Goal: Task Accomplishment & Management: Manage account settings

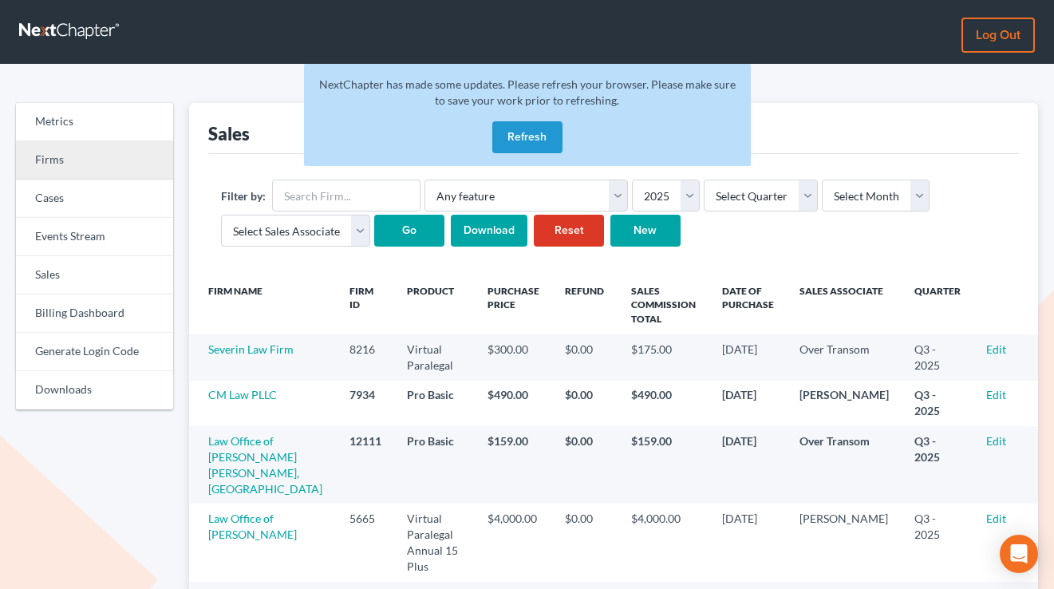
click at [73, 152] on link "Firms" at bounding box center [94, 160] width 157 height 38
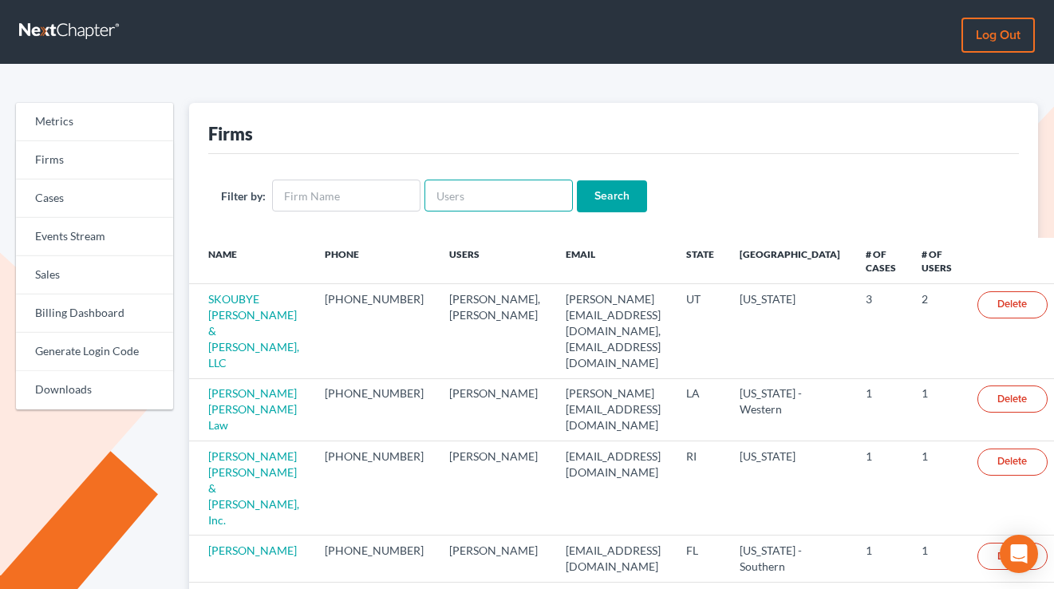
click at [504, 204] on input "text" at bounding box center [499, 196] width 148 height 32
paste input "[EMAIL_ADDRESS][DOMAIN_NAME]"
type input "pculhanelaw@gmail.com"
click at [577, 180] on input "Search" at bounding box center [612, 196] width 70 height 32
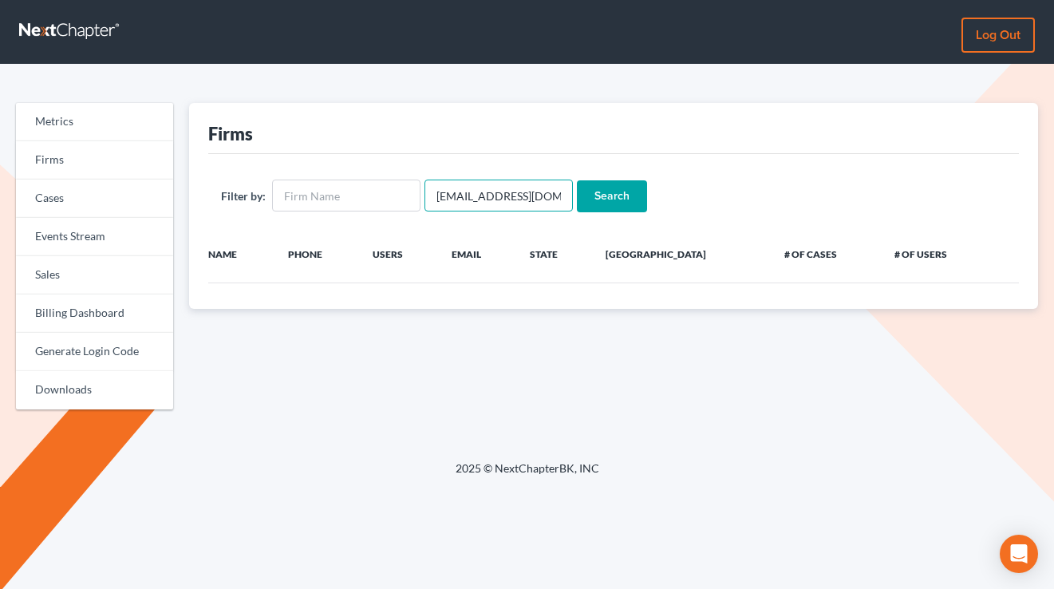
click at [452, 195] on input "[EMAIL_ADDRESS][DOMAIN_NAME]" at bounding box center [499, 196] width 148 height 32
paste input "belair3111@outlook"
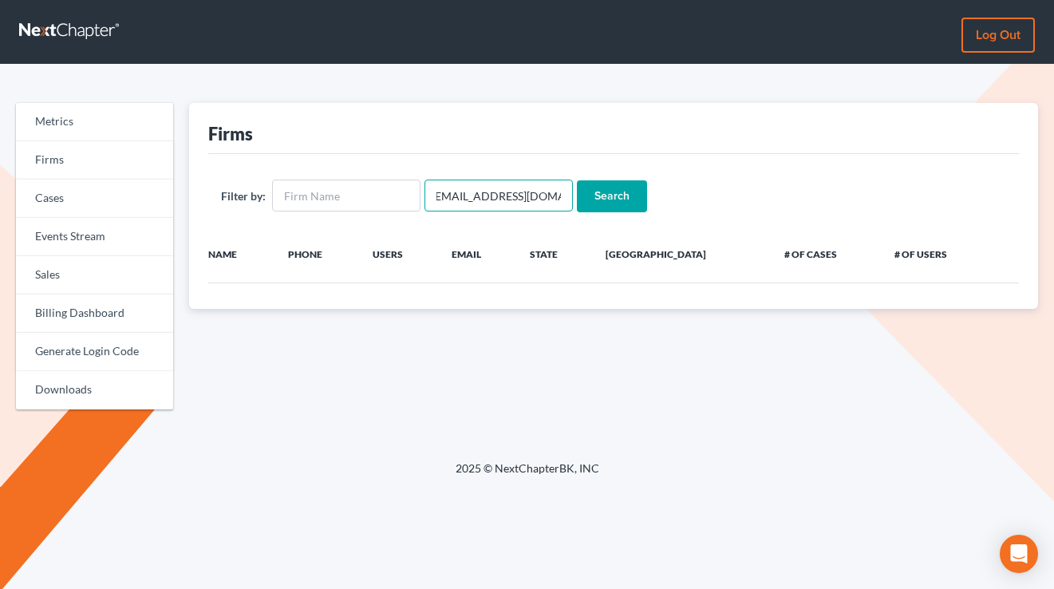
type input "belair3111@outlook.com"
click at [577, 180] on input "Search" at bounding box center [612, 196] width 70 height 32
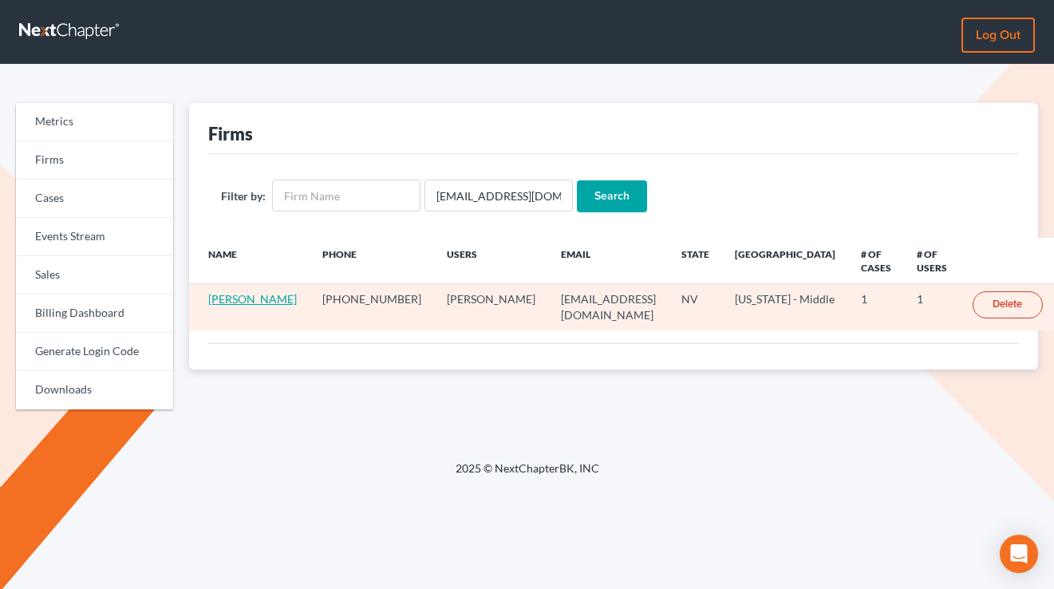
click at [238, 306] on link "Charles Radosevich" at bounding box center [252, 299] width 89 height 14
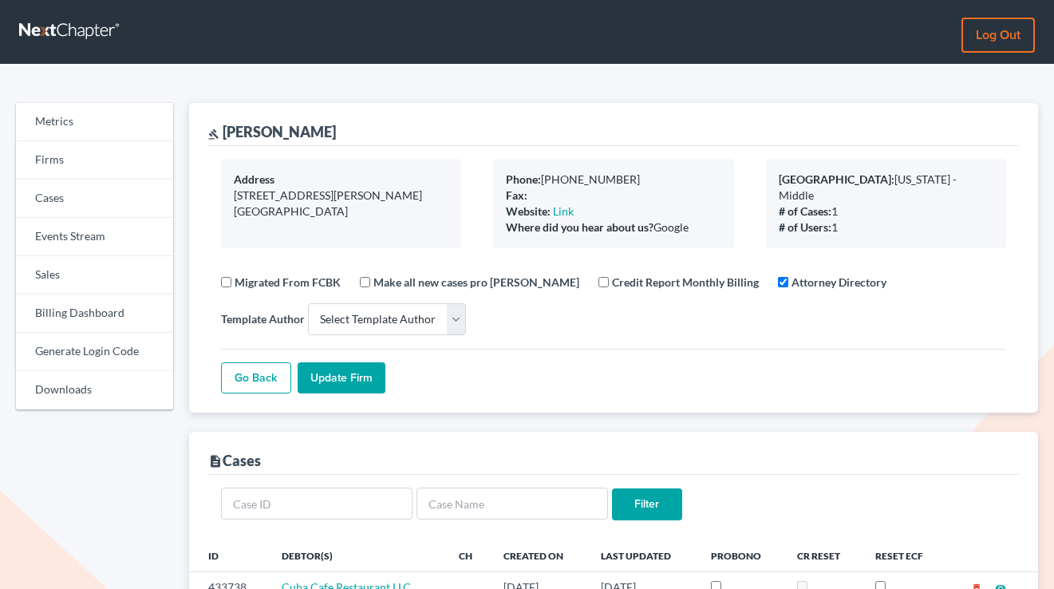
select select
click at [93, 166] on link "Firms" at bounding box center [94, 160] width 157 height 38
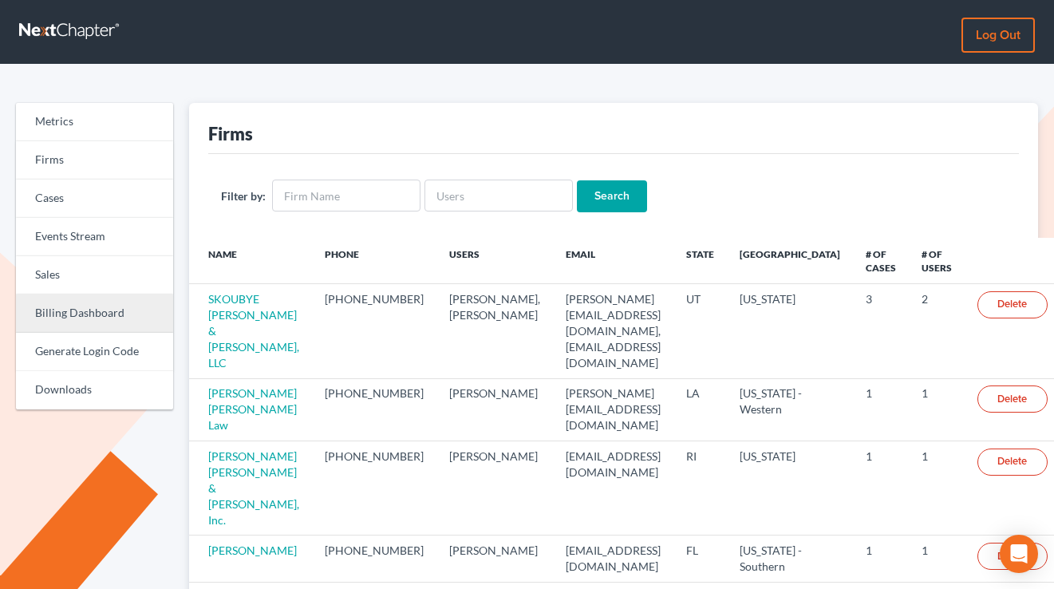
click at [94, 318] on link "Billing Dashboard" at bounding box center [94, 313] width 157 height 38
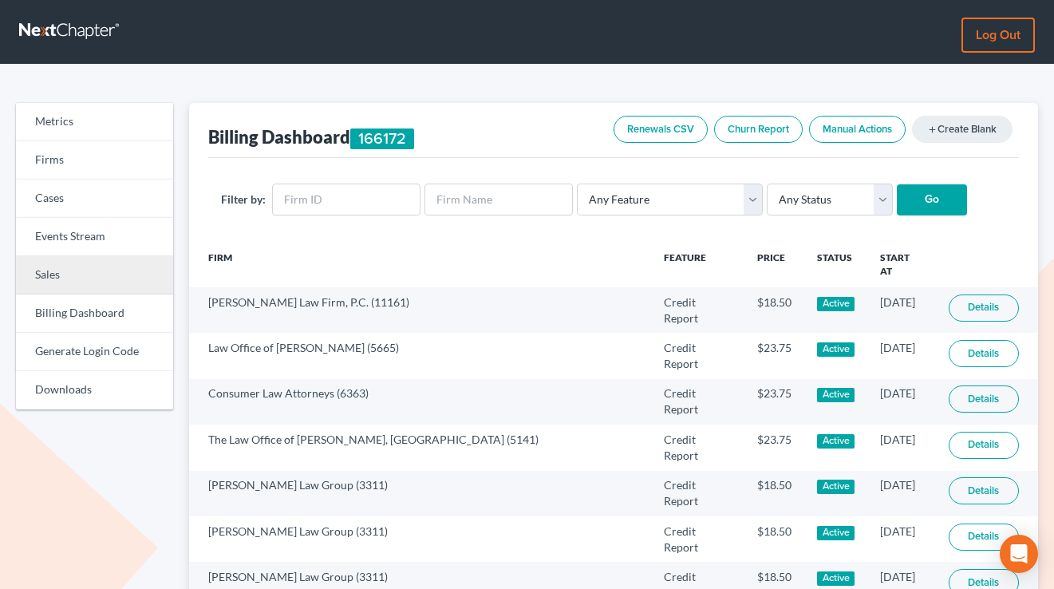
click at [84, 263] on link "Sales" at bounding box center [94, 275] width 157 height 38
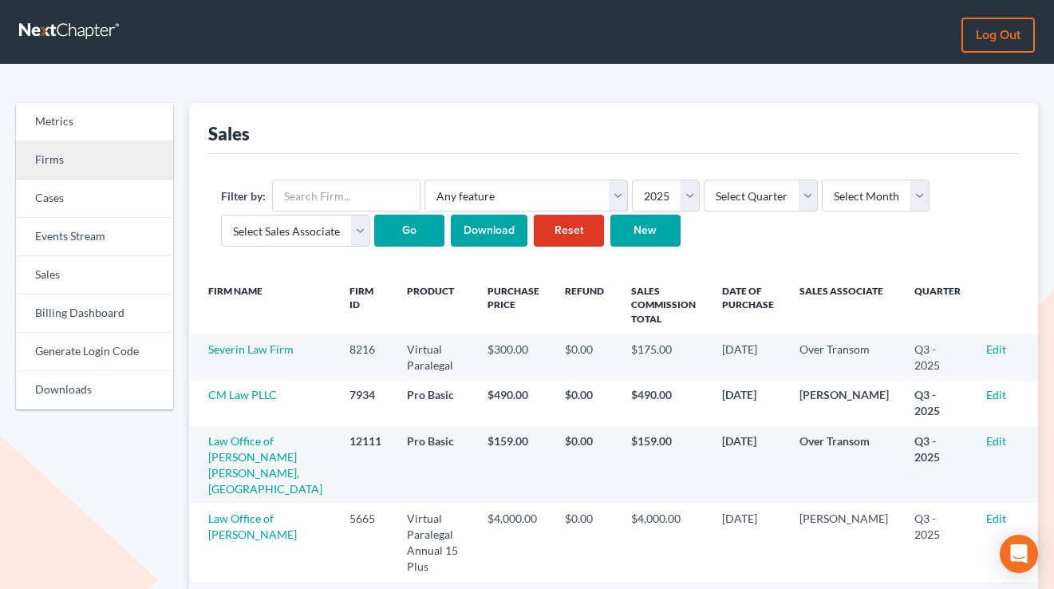
click at [65, 144] on link "Firms" at bounding box center [94, 160] width 157 height 38
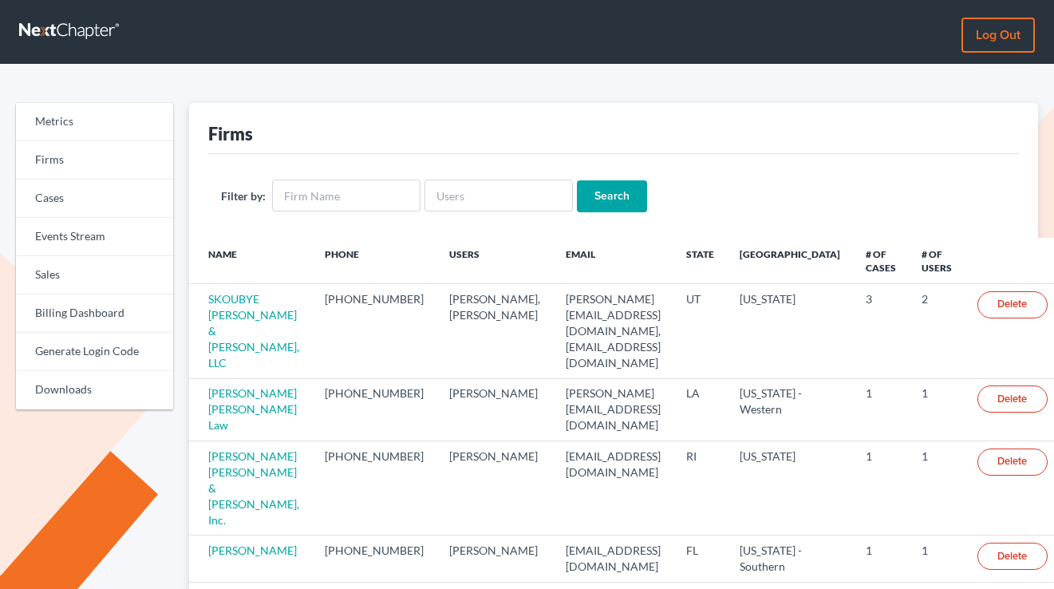
click at [448, 198] on input "text" at bounding box center [499, 196] width 148 height 32
type input "atlantalegalaid.org"
click at [577, 180] on input "Search" at bounding box center [612, 196] width 70 height 32
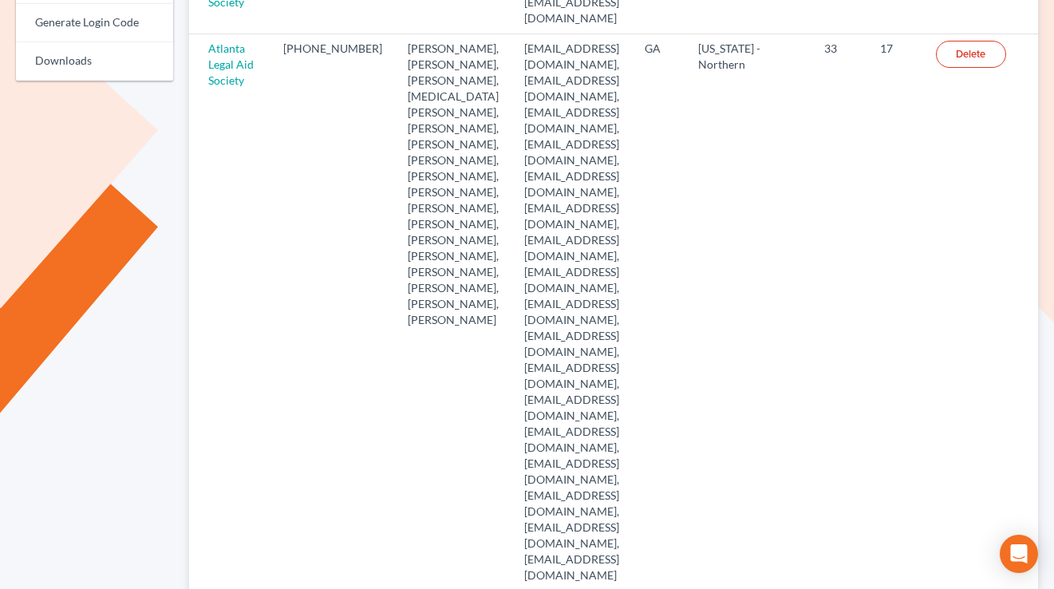
scroll to position [309, 0]
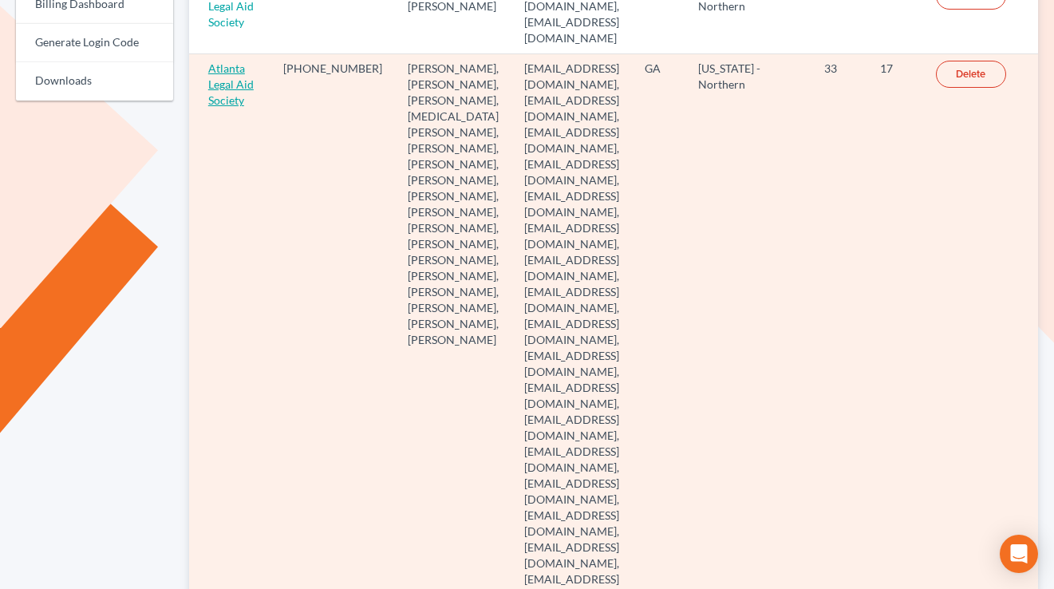
click at [219, 69] on link "Atlanta Legal Aid Society" at bounding box center [230, 83] width 45 height 45
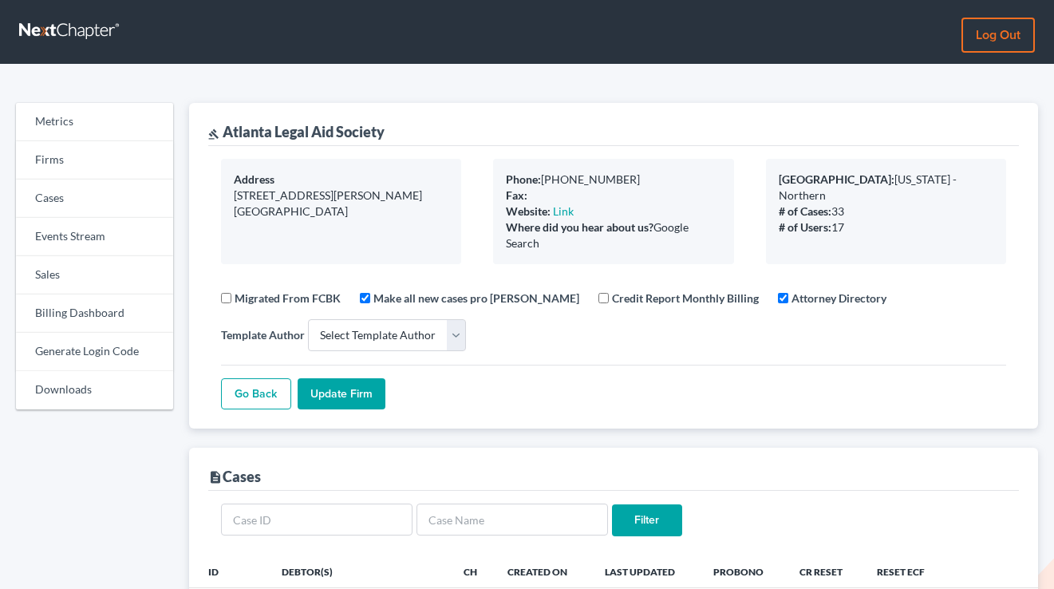
select select
click at [83, 303] on link "Billing Dashboard" at bounding box center [94, 313] width 157 height 38
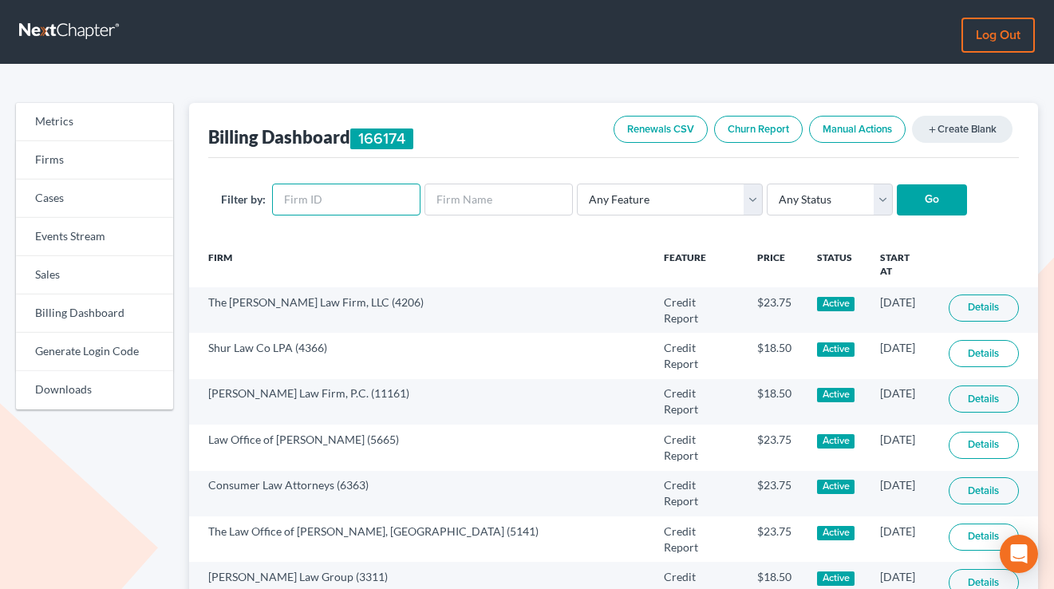
click at [322, 184] on input "text" at bounding box center [346, 200] width 148 height 32
paste input "7476"
type input "7476"
click at [897, 184] on input "Go" at bounding box center [932, 200] width 70 height 32
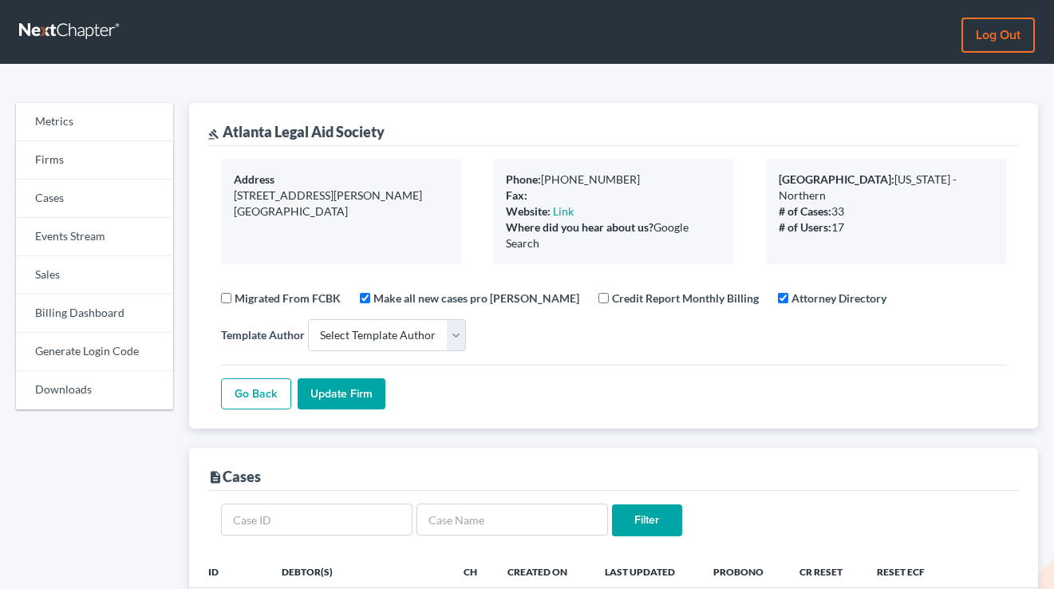
select select
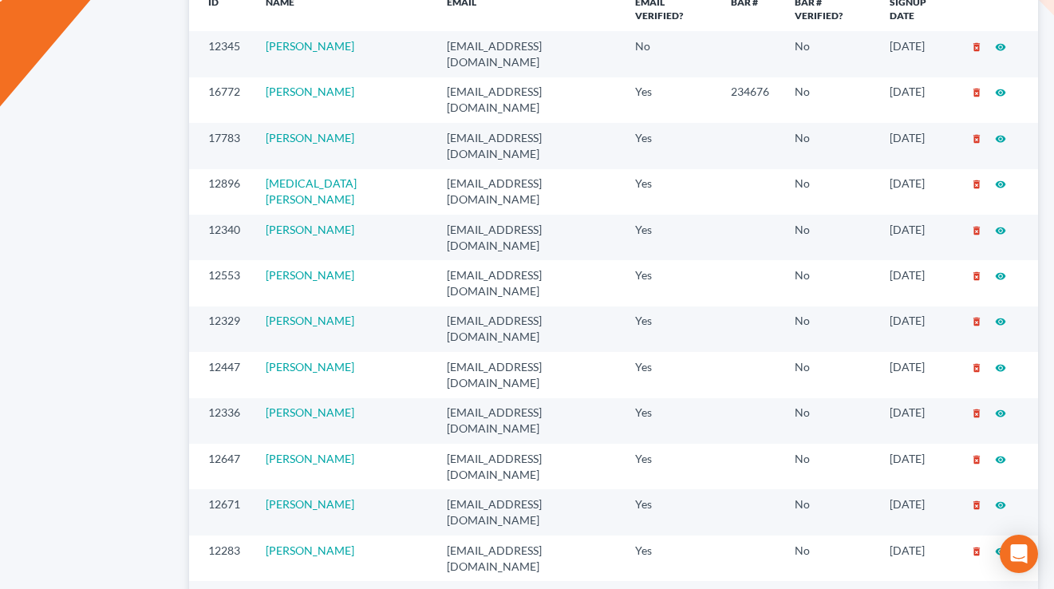
scroll to position [1157, 0]
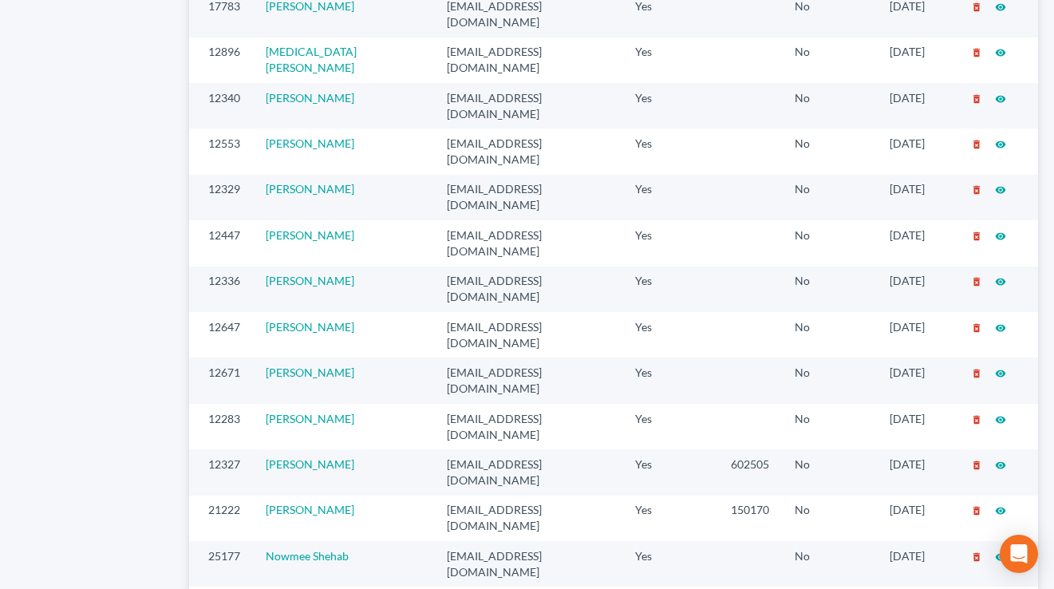
drag, startPoint x: 566, startPoint y: 345, endPoint x: 394, endPoint y: 352, distance: 171.7
drag, startPoint x: 576, startPoint y: 358, endPoint x: 394, endPoint y: 346, distance: 182.3
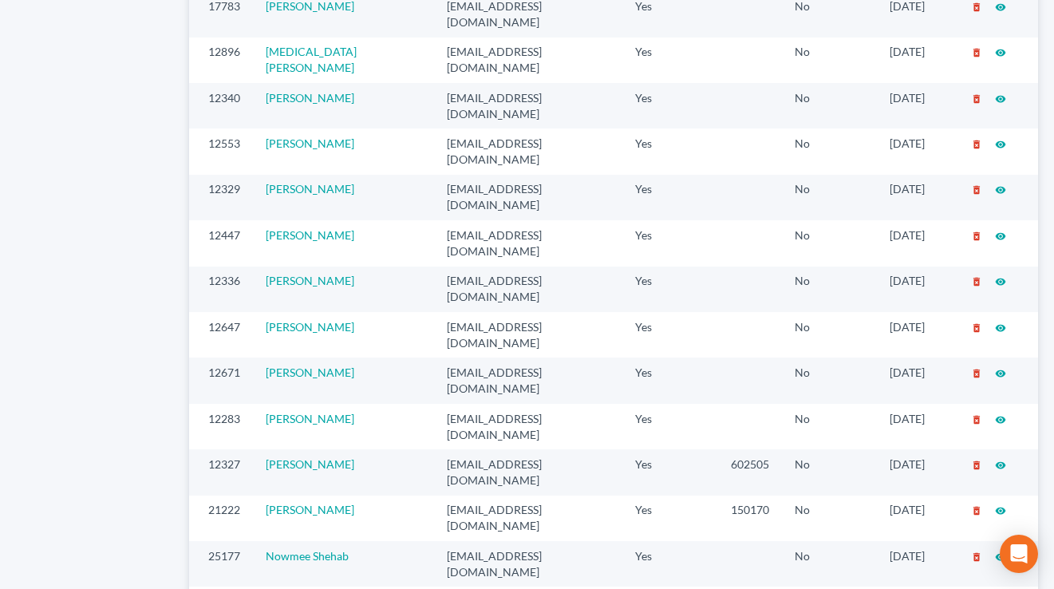
drag, startPoint x: 580, startPoint y: 345, endPoint x: 397, endPoint y: 351, distance: 182.9
drag, startPoint x: 577, startPoint y: 351, endPoint x: 378, endPoint y: 350, distance: 198.7
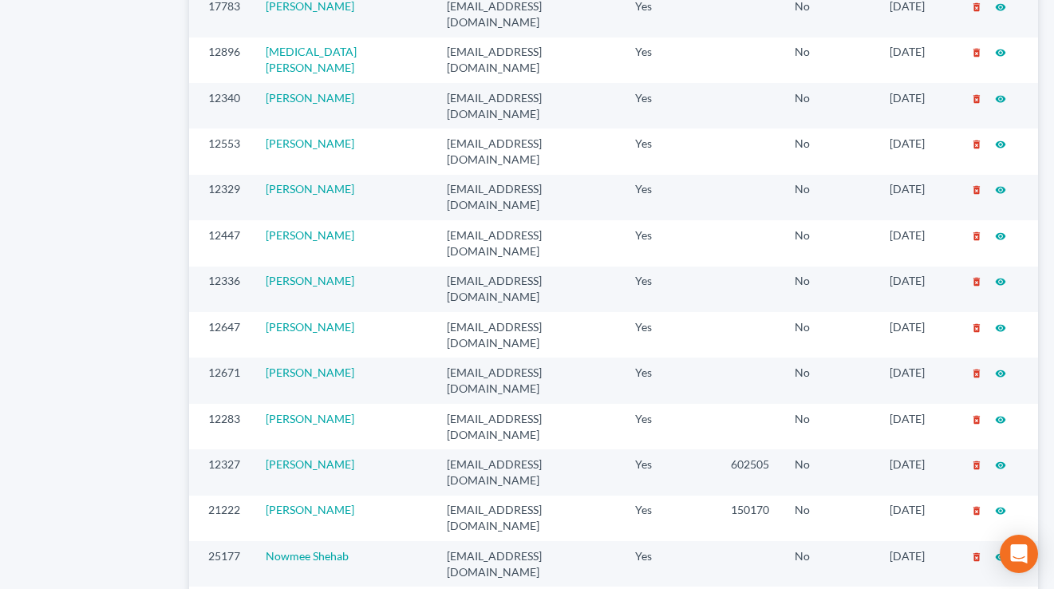
drag, startPoint x: 581, startPoint y: 350, endPoint x: 387, endPoint y: 346, distance: 194.0
click at [656, 541] on td "Yes" at bounding box center [671, 563] width 97 height 45
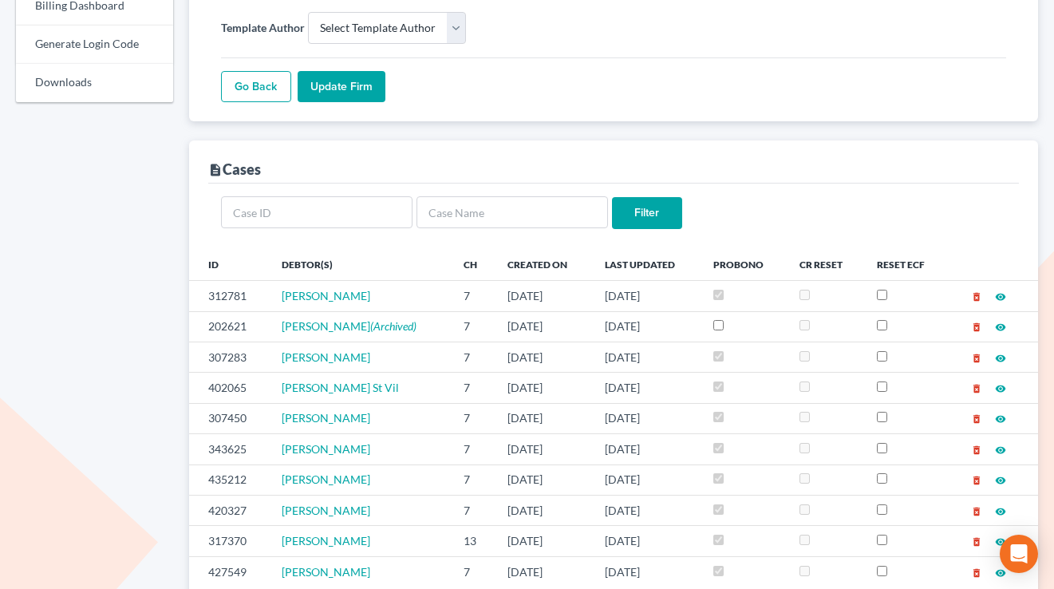
scroll to position [248, 0]
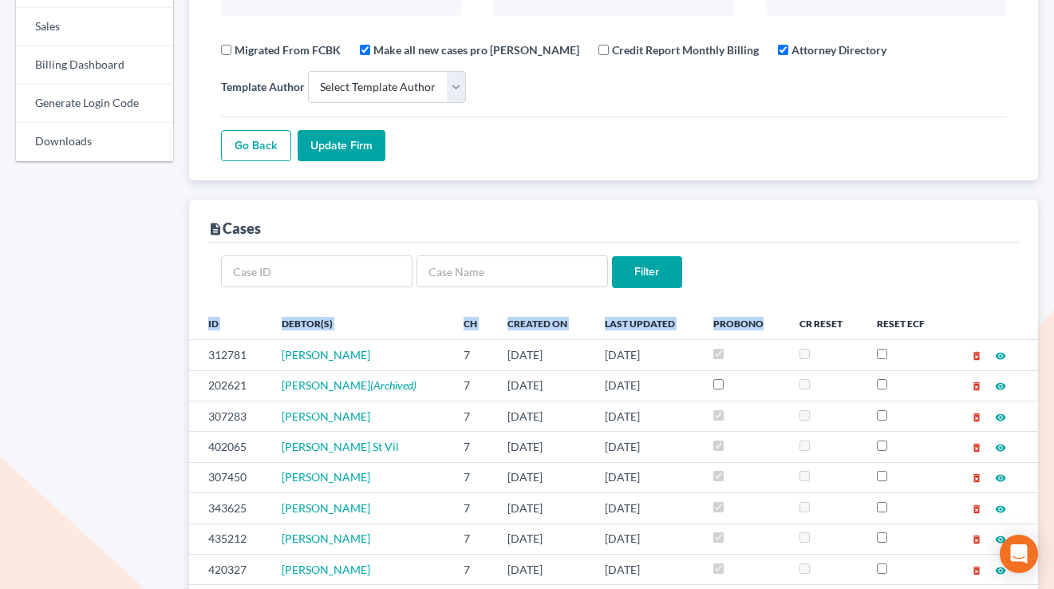
drag, startPoint x: 765, startPoint y: 324, endPoint x: 201, endPoint y: 326, distance: 563.4
click at [201, 326] on tr "ID Debtor(s) Ch Created On Last Updated ProBono CR Reset Reset ECF" at bounding box center [613, 323] width 849 height 32
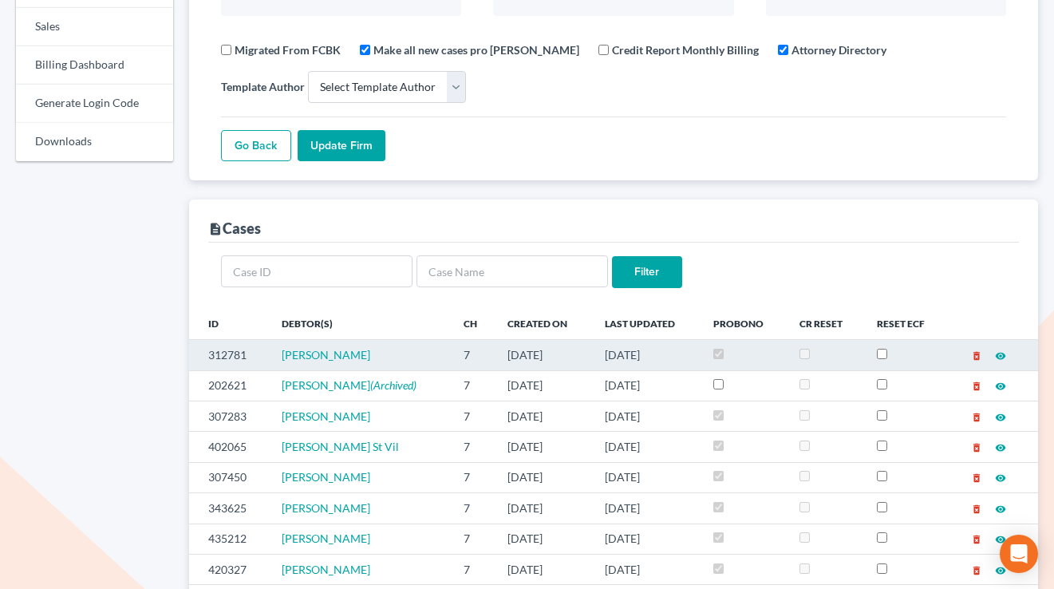
click at [455, 358] on td "7" at bounding box center [473, 355] width 45 height 30
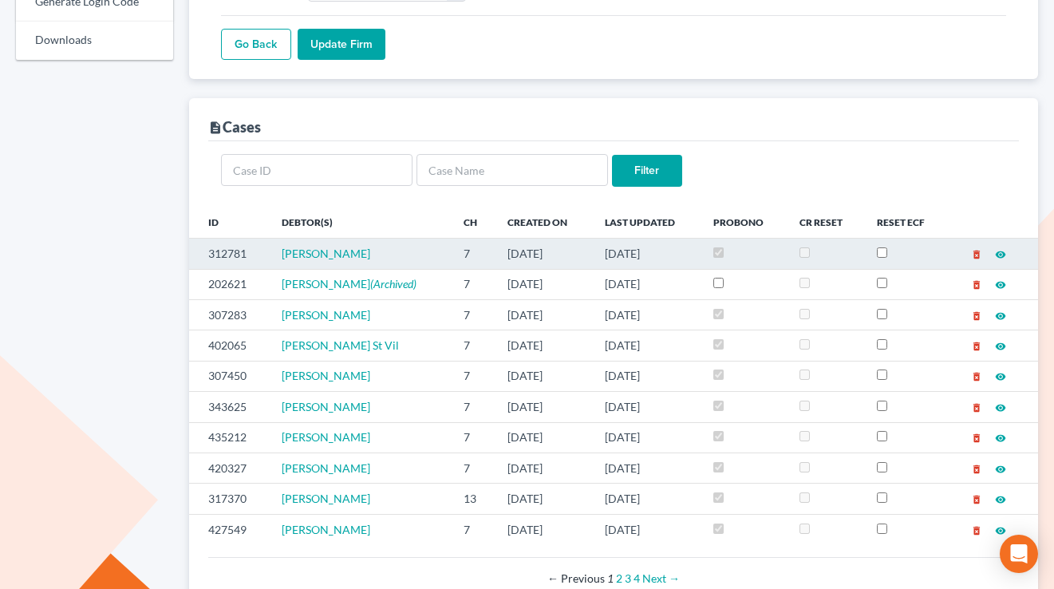
scroll to position [351, 0]
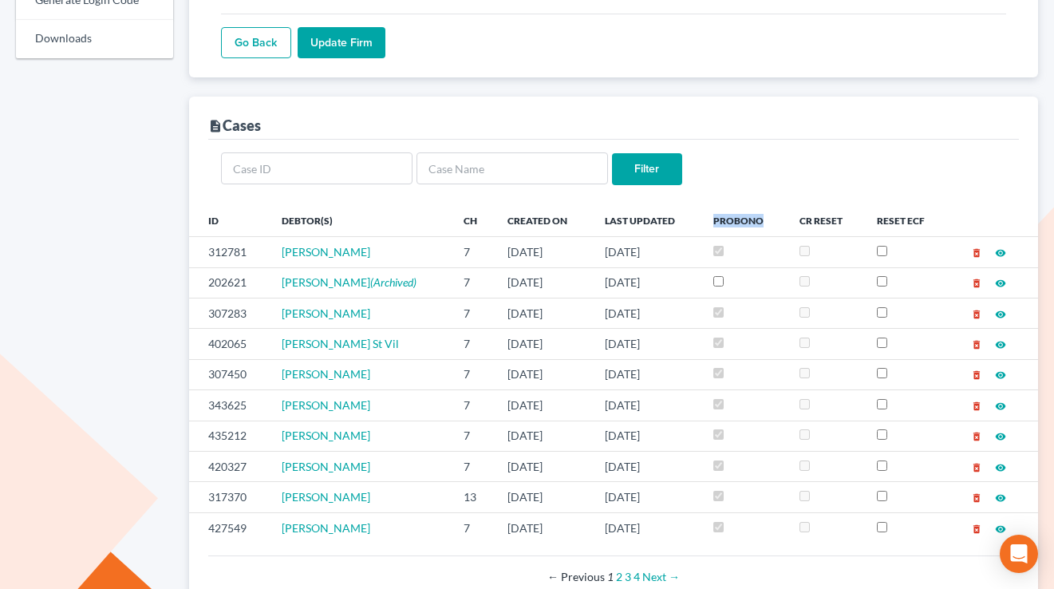
drag, startPoint x: 758, startPoint y: 218, endPoint x: 695, endPoint y: 222, distance: 63.2
click at [701, 222] on th "ProBono" at bounding box center [744, 220] width 86 height 32
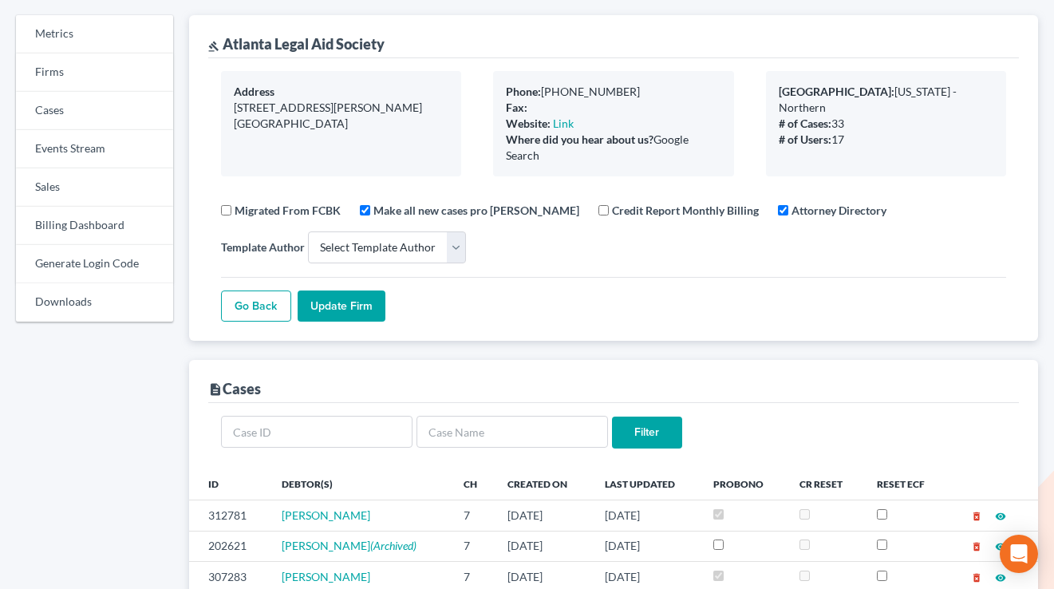
drag, startPoint x: 547, startPoint y: 159, endPoint x: 484, endPoint y: 85, distance: 96.3
click at [484, 85] on div "Phone: 404-524-5811 Fax: Website: Link Where did you hear about us? Google Sear…" at bounding box center [613, 123] width 272 height 105
click at [601, 169] on div "Phone: 404-524-5811 Fax: Website: Link Where did you hear about us? Google Sear…" at bounding box center [613, 123] width 240 height 105
drag, startPoint x: 556, startPoint y: 164, endPoint x: 489, endPoint y: 86, distance: 103.0
click at [489, 86] on div "Phone: 404-524-5811 Fax: Website: Link Where did you hear about us? Google Sear…" at bounding box center [613, 123] width 272 height 105
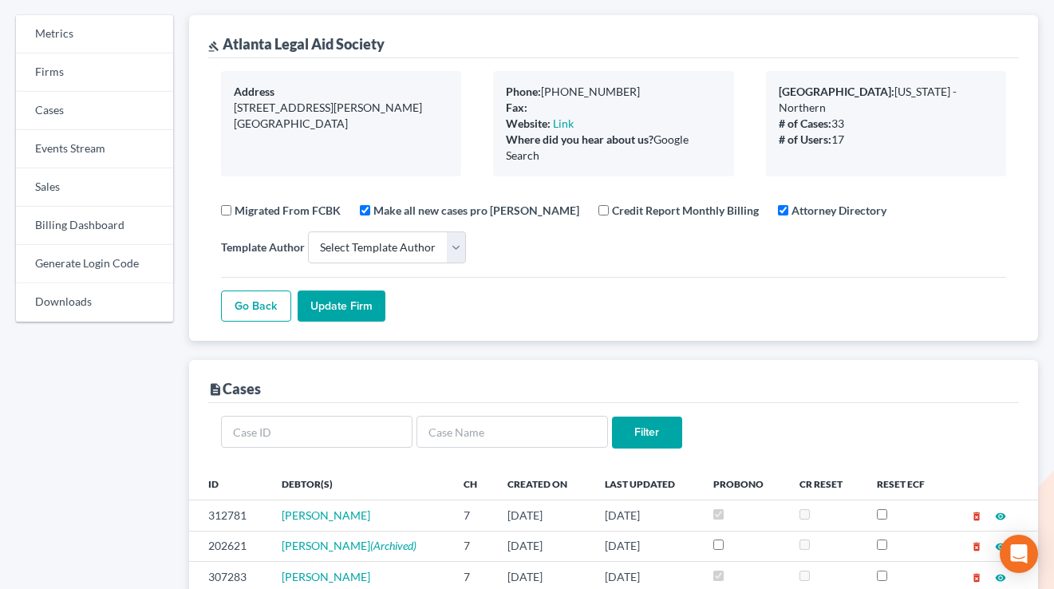
click at [563, 170] on div "Phone: 404-524-5811 Fax: Website: Link Where did you hear about us? Google Sear…" at bounding box center [613, 123] width 240 height 105
drag, startPoint x: 552, startPoint y: 162, endPoint x: 483, endPoint y: 76, distance: 110.7
click at [483, 76] on div "Phone: 404-524-5811 Fax: Website: Link Where did you hear about us? Google Sear…" at bounding box center [613, 123] width 272 height 105
click at [747, 291] on div "Go Back Update Firm" at bounding box center [613, 299] width 785 height 45
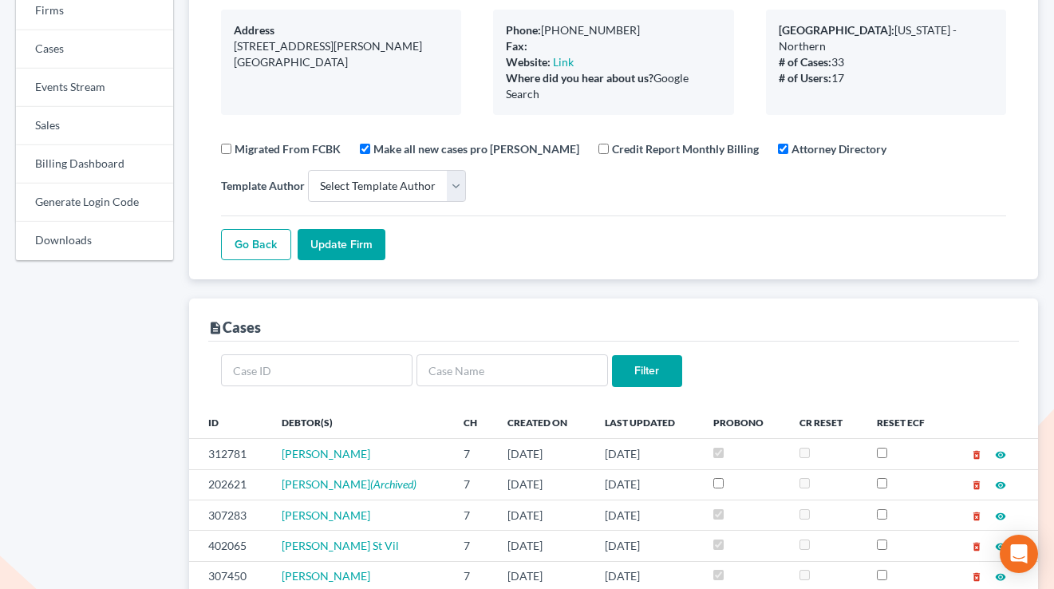
scroll to position [0, 0]
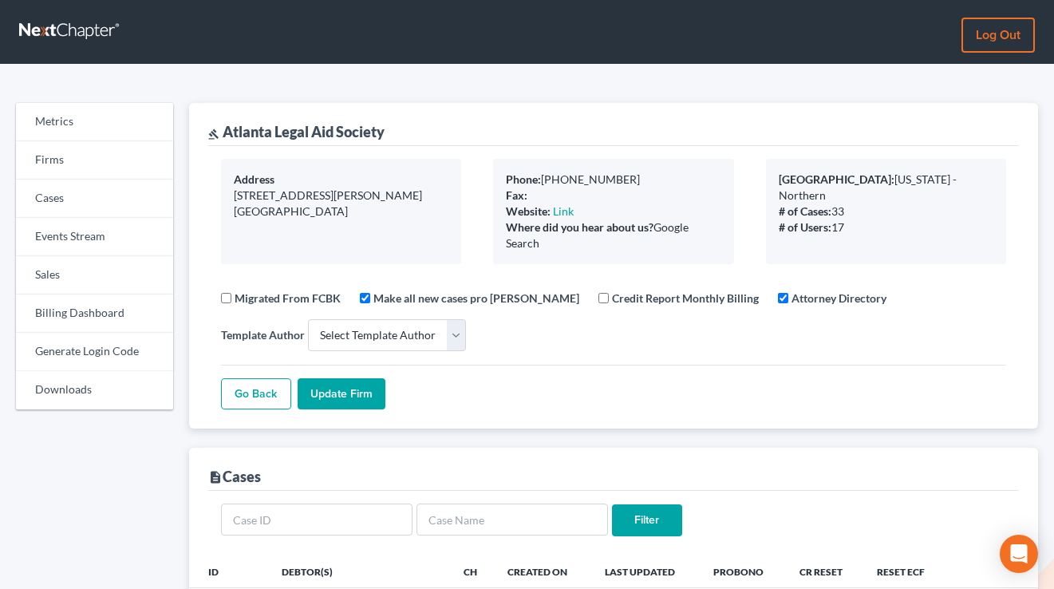
drag, startPoint x: 560, startPoint y: 244, endPoint x: 491, endPoint y: 165, distance: 105.2
click at [491, 165] on div "Phone: 404-524-5811 Fax: Website: Link Where did you hear about us? Google Sear…" at bounding box center [613, 211] width 272 height 105
click at [560, 243] on div "Where did you hear about us? Google Search" at bounding box center [613, 235] width 215 height 32
drag, startPoint x: 551, startPoint y: 251, endPoint x: 481, endPoint y: 160, distance: 114.4
click at [481, 160] on div "Phone: 404-524-5811 Fax: Website: Link Where did you hear about us? Google Sear…" at bounding box center [613, 211] width 272 height 105
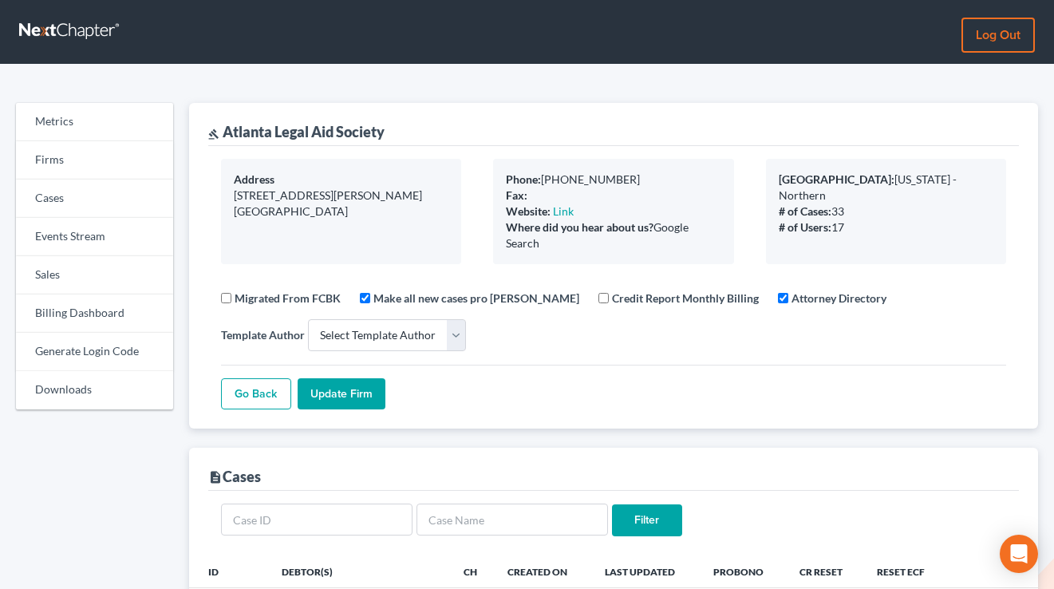
click at [555, 246] on div "Where did you hear about us? Google Search" at bounding box center [613, 235] width 215 height 32
drag, startPoint x: 567, startPoint y: 247, endPoint x: 498, endPoint y: 169, distance: 104.0
click at [498, 169] on div "Phone: 404-524-5811 Fax: Website: Link Where did you hear about us? Google Sear…" at bounding box center [613, 211] width 240 height 105
click at [580, 265] on div "Address 54 Ellis Street NE Atlanta, GA 30303 Phone: 404-524-5811 Fax: Website: …" at bounding box center [613, 287] width 811 height 283
drag, startPoint x: 569, startPoint y: 255, endPoint x: 476, endPoint y: 157, distance: 134.9
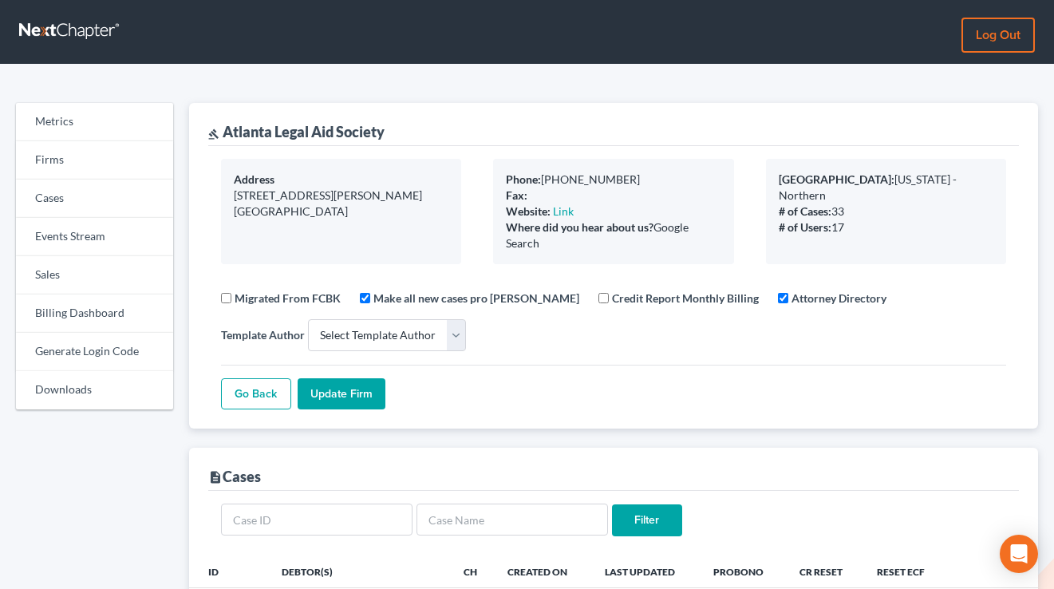
click at [476, 157] on div "Address 54 Ellis Street NE Atlanta, GA 30303 Phone: 404-524-5811 Fax: Website: …" at bounding box center [613, 287] width 811 height 283
click at [430, 105] on div "gavel Atlanta Legal Aid Society" at bounding box center [613, 124] width 811 height 43
click at [70, 152] on link "Firms" at bounding box center [94, 160] width 157 height 38
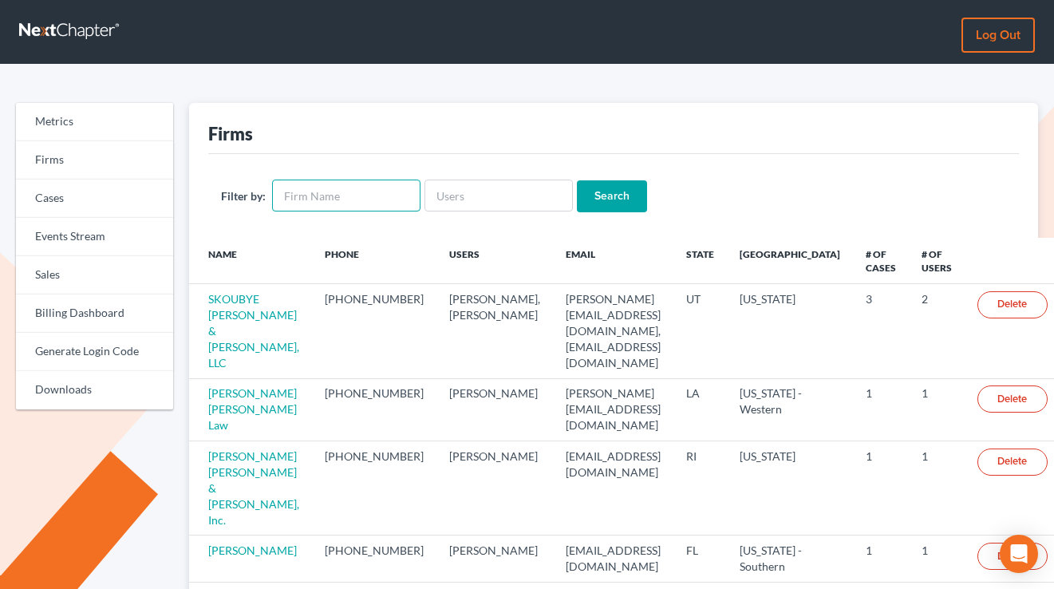
click at [326, 209] on input "text" at bounding box center [346, 196] width 148 height 32
click at [425, 194] on input "text" at bounding box center [499, 196] width 148 height 32
paste input "[PERSON_NAME][EMAIL_ADDRESS][DOMAIN_NAME]"
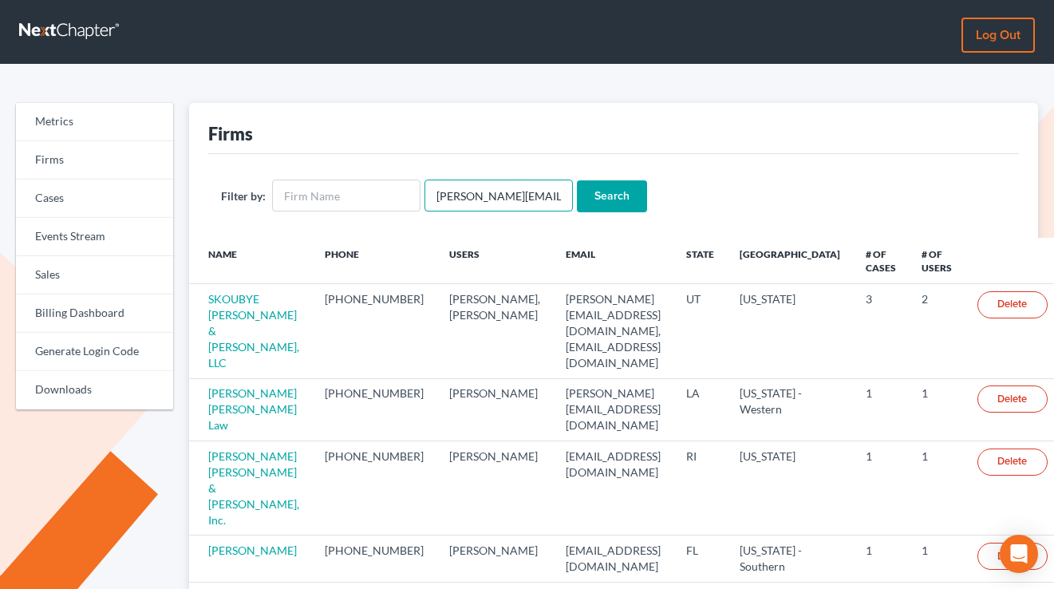
type input "[PERSON_NAME][EMAIL_ADDRESS][DOMAIN_NAME]"
click at [577, 180] on input "Search" at bounding box center [612, 196] width 70 height 32
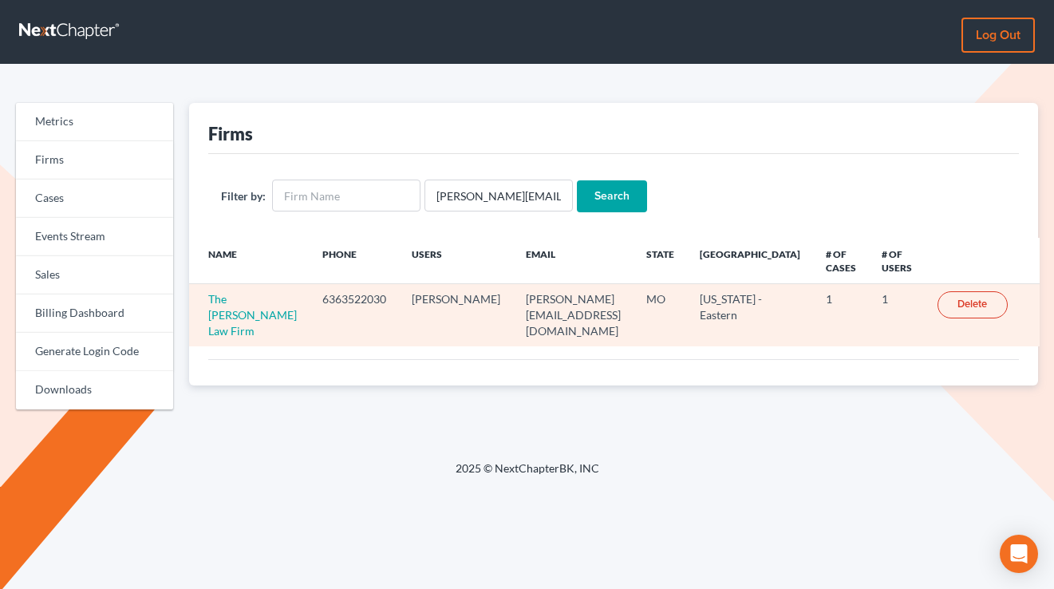
click at [568, 298] on td "[PERSON_NAME][EMAIL_ADDRESS][DOMAIN_NAME]" at bounding box center [573, 315] width 121 height 62
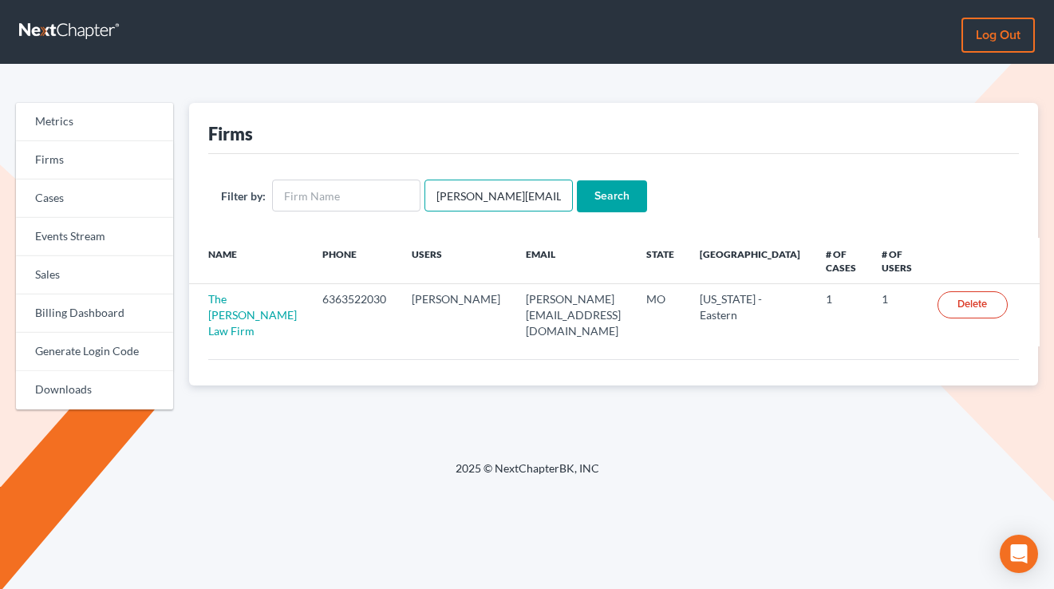
click at [489, 192] on input "[PERSON_NAME][EMAIL_ADDRESS][DOMAIN_NAME]" at bounding box center [499, 196] width 148 height 32
paste input "[PERSON_NAME]@mslegalteam"
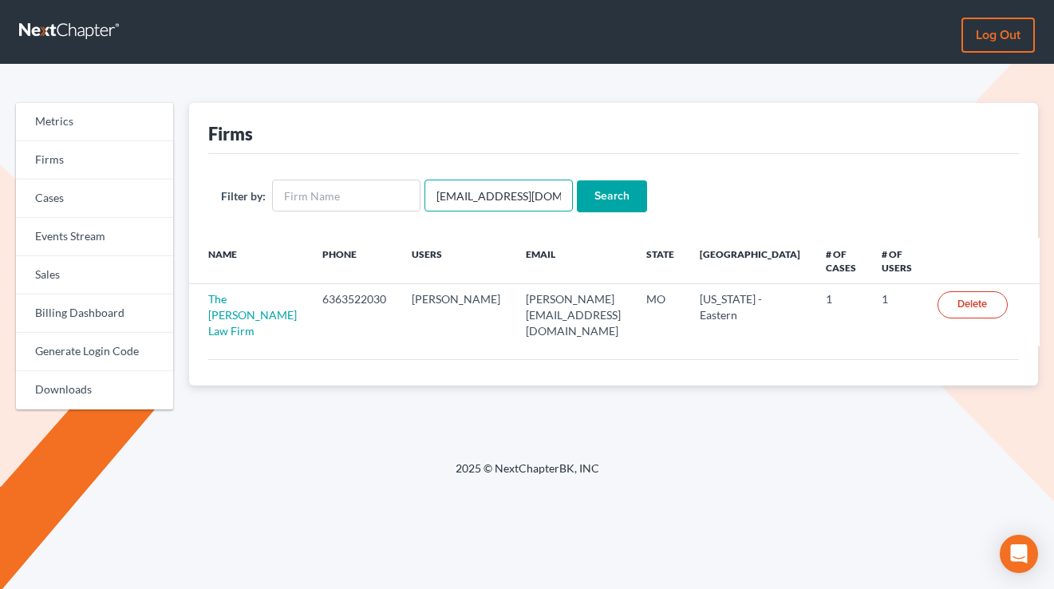
scroll to position [0, 21]
type input "[EMAIL_ADDRESS][DOMAIN_NAME]"
click at [577, 180] on input "Search" at bounding box center [612, 196] width 70 height 32
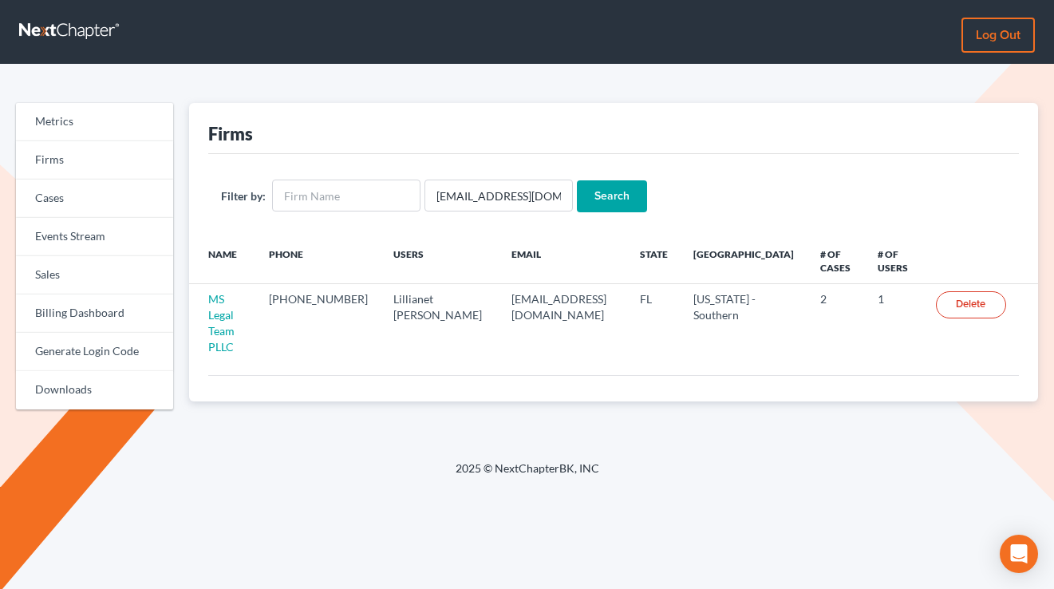
click at [237, 331] on div "Name Phone Users Email State Primary District # of Cases # of Users MS Legal Te…" at bounding box center [613, 306] width 849 height 137
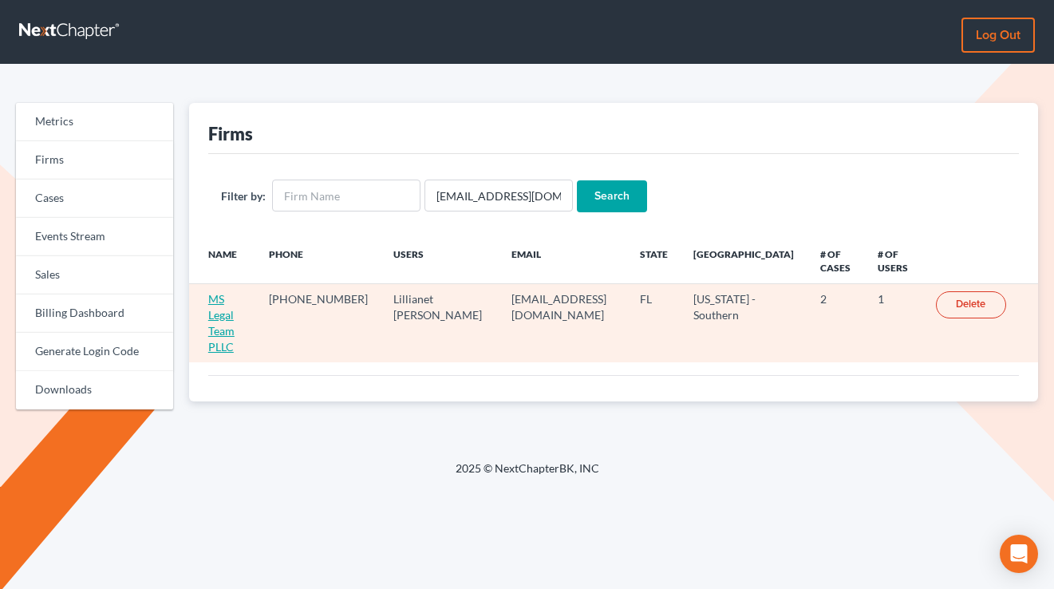
click at [235, 318] on link "MS Legal Team PLLC" at bounding box center [221, 322] width 26 height 61
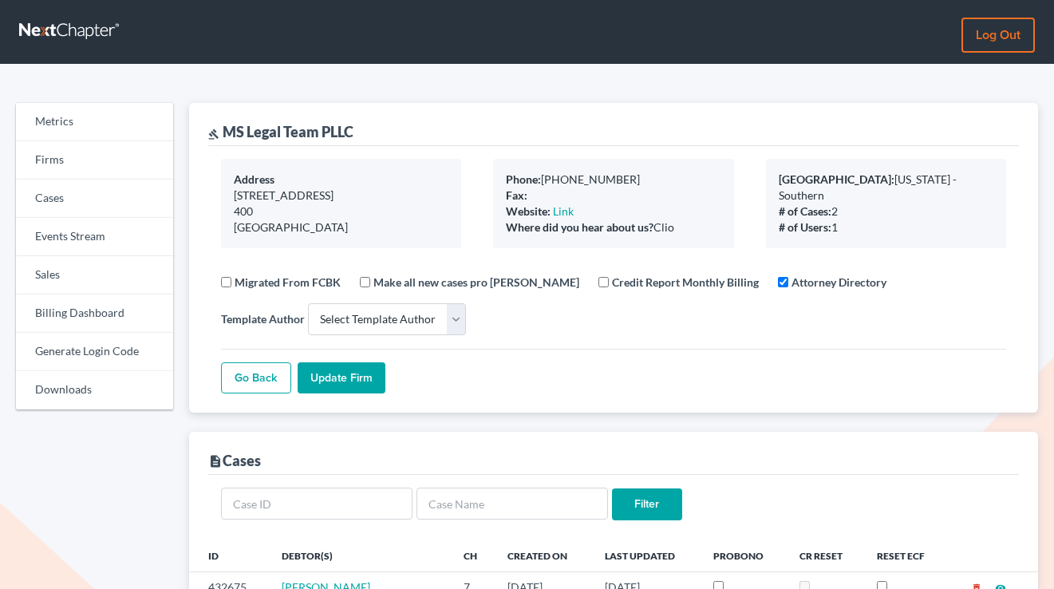
select select
click at [1006, 21] on link "Log out" at bounding box center [998, 35] width 73 height 35
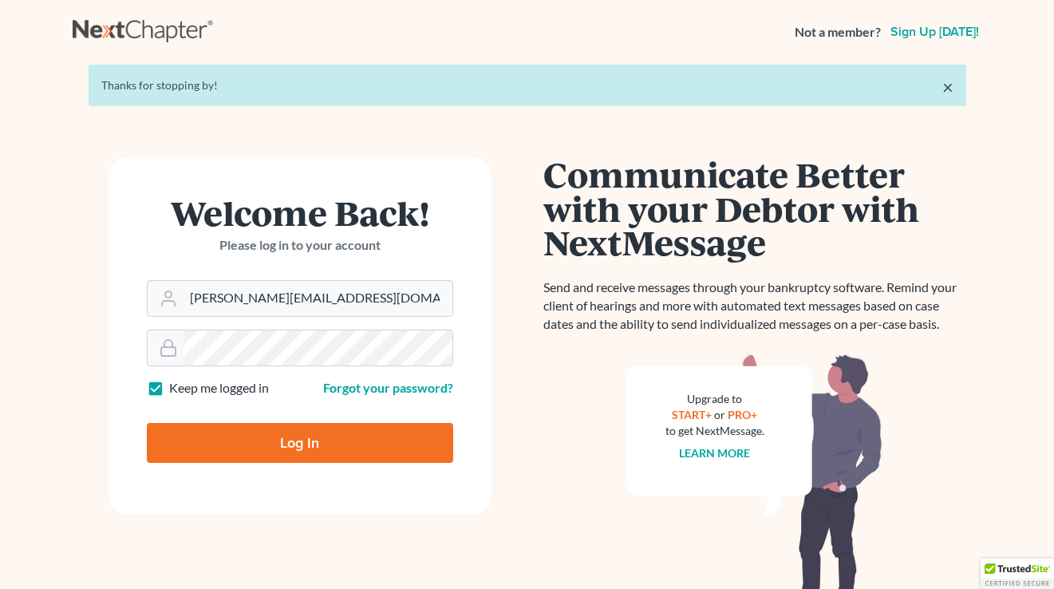
click at [345, 316] on form "Welcome Back! Please log in to your account Email Address [PERSON_NAME][EMAIL_A…" at bounding box center [300, 335] width 383 height 357
click at [346, 306] on input "[PERSON_NAME][EMAIL_ADDRESS][DOMAIN_NAME]" at bounding box center [318, 298] width 269 height 35
type input "[EMAIL_ADDRESS][DOMAIN_NAME]"
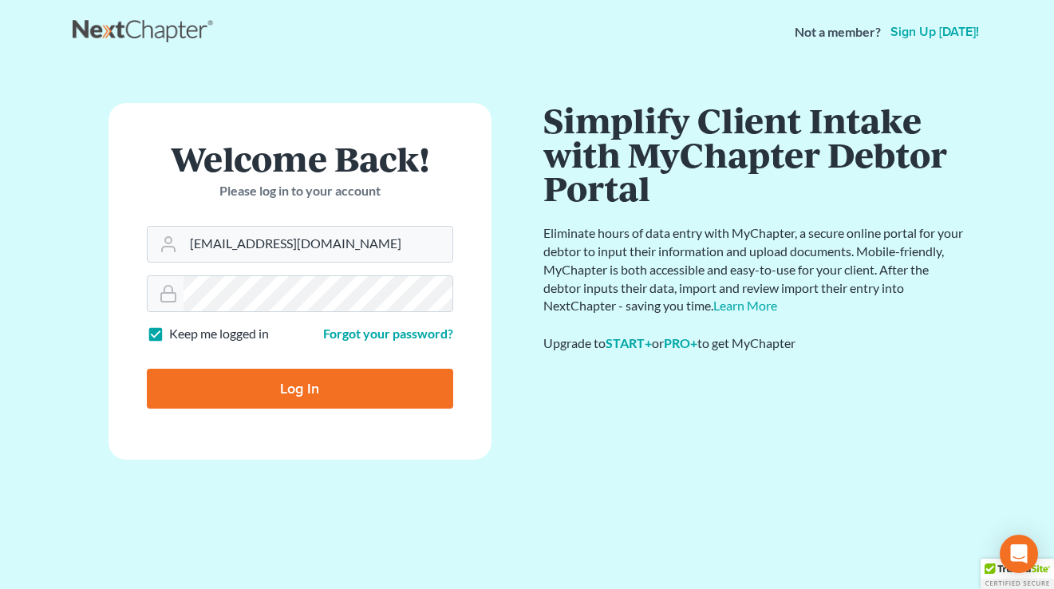
click at [323, 451] on form "Welcome Back! Please log in to your account Email Address [EMAIL_ADDRESS][DOMAI…" at bounding box center [300, 281] width 383 height 357
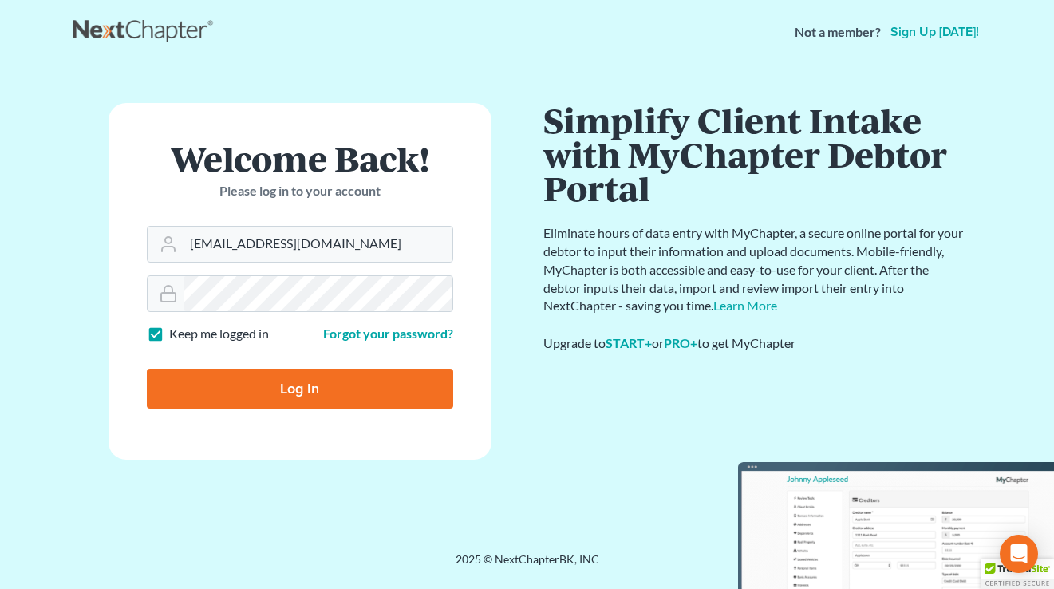
click at [328, 373] on input "Log In" at bounding box center [300, 389] width 306 height 40
type input "Thinking..."
